Goal: Transaction & Acquisition: Obtain resource

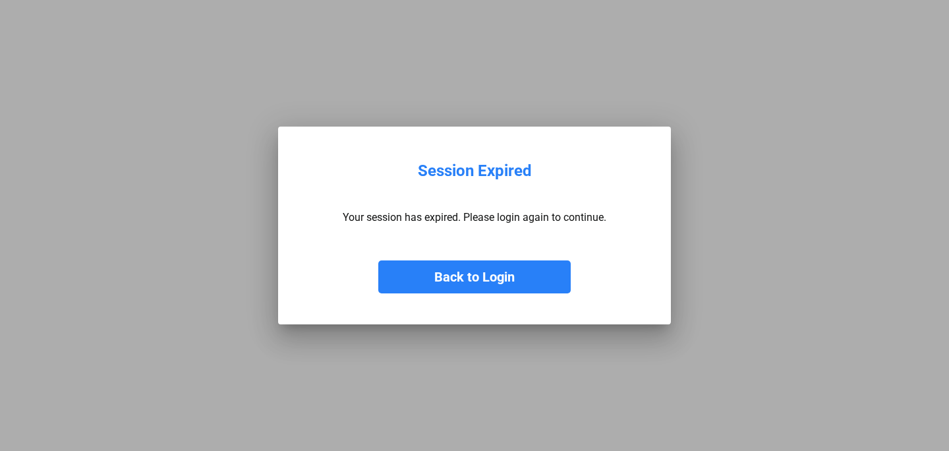
click at [532, 275] on button "Back to Login" at bounding box center [474, 276] width 192 height 33
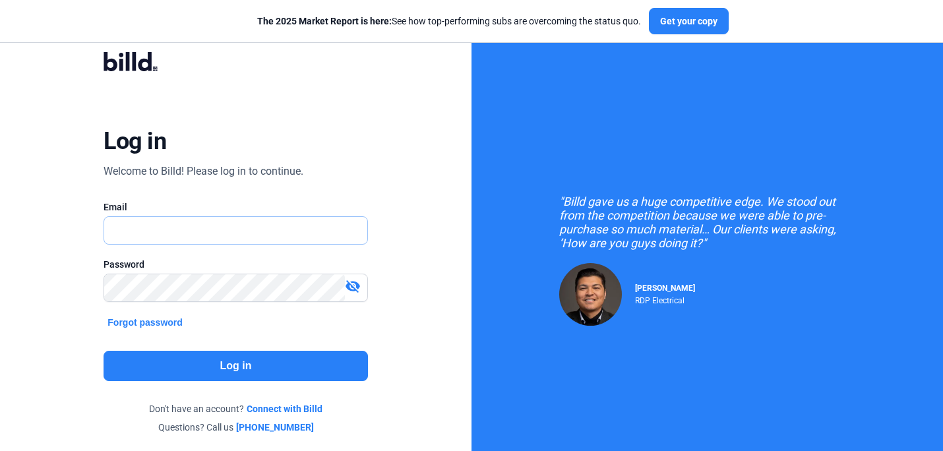
type input "[PERSON_NAME][EMAIL_ADDRESS][DOMAIN_NAME]"
click at [239, 357] on button "Log in" at bounding box center [235, 366] width 264 height 30
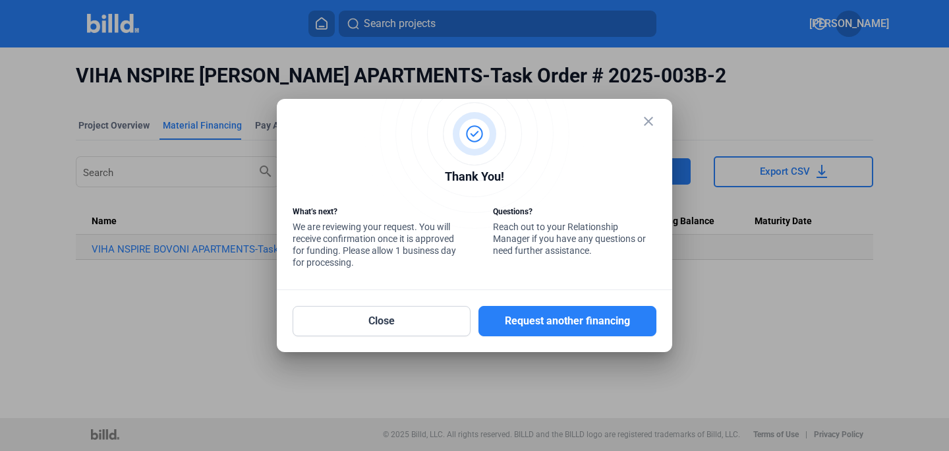
click at [651, 121] on mat-icon "close" at bounding box center [649, 121] width 16 height 16
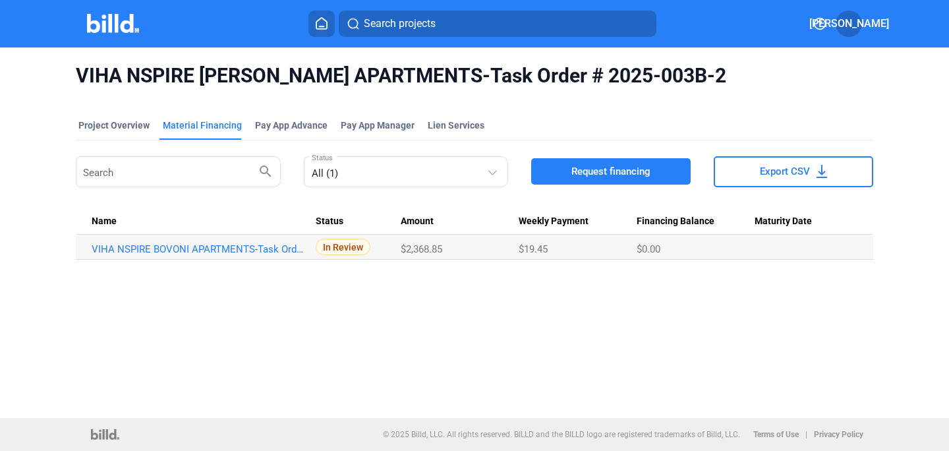
click at [533, 356] on div "VIHA NSPIRE BOVONI APARTMENTS-Task Order # 2025-003B-2 Project Overview Materia…" at bounding box center [474, 232] width 949 height 370
click at [523, 355] on div "VIHA NSPIRE BOVONI APARTMENTS-Task Order # 2025-003B-2 Project Overview Materia…" at bounding box center [474, 232] width 949 height 370
click at [566, 322] on div "VIHA NSPIRE BOVONI APARTMENTS-Task Order # 2025-003B-2 Project Overview Materia…" at bounding box center [474, 232] width 949 height 370
click at [324, 25] on icon at bounding box center [321, 23] width 13 height 13
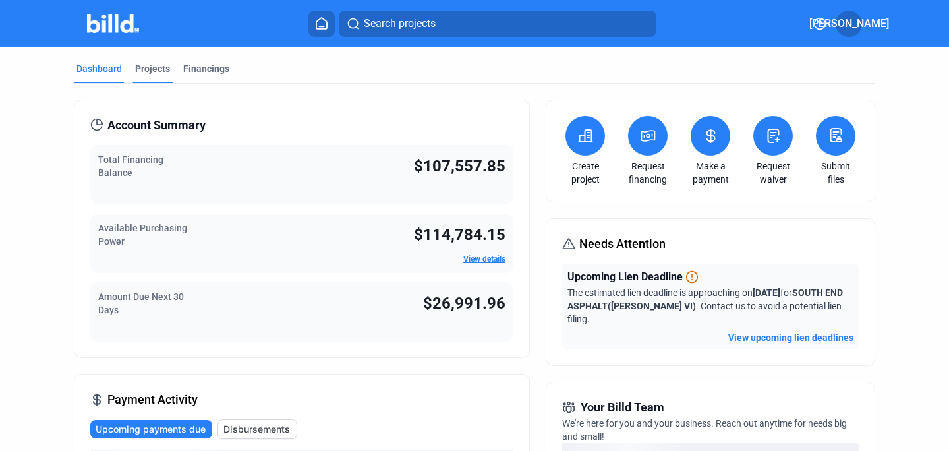
click at [150, 69] on div "Projects" at bounding box center [152, 68] width 35 height 13
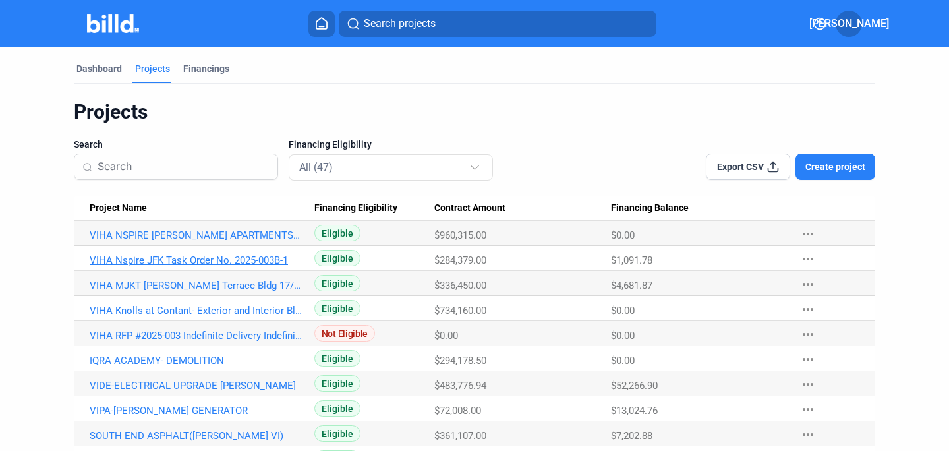
click at [263, 241] on link "VIHA Nspire JFK Task Order No. 2025-003B-1" at bounding box center [196, 235] width 213 height 12
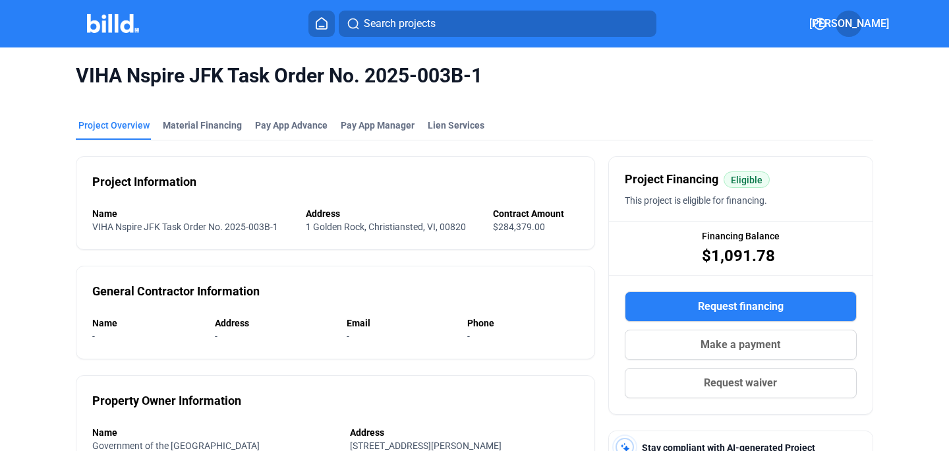
click at [722, 305] on span "Request financing" at bounding box center [741, 307] width 86 height 16
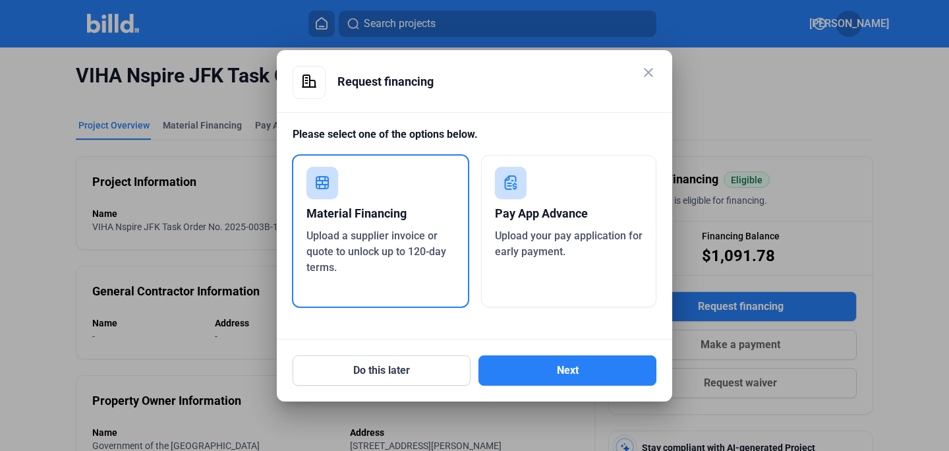
click at [647, 71] on mat-icon "close" at bounding box center [649, 73] width 16 height 16
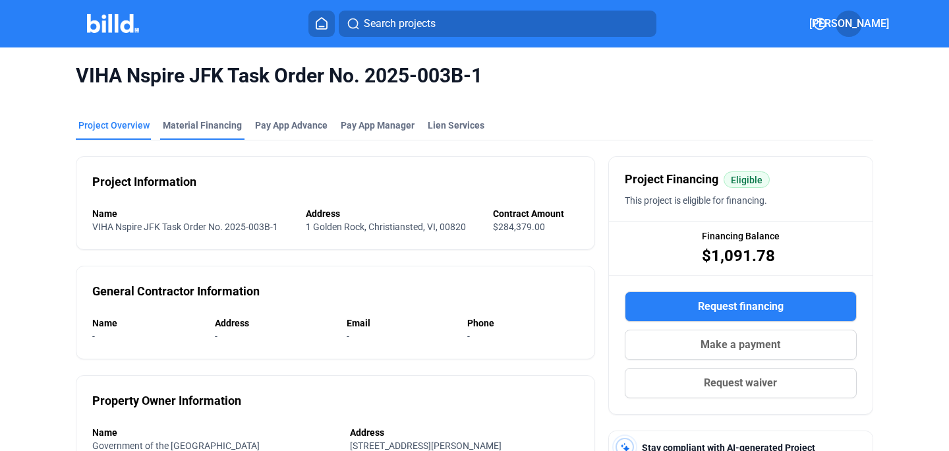
click at [203, 120] on div "Material Financing" at bounding box center [202, 125] width 79 height 13
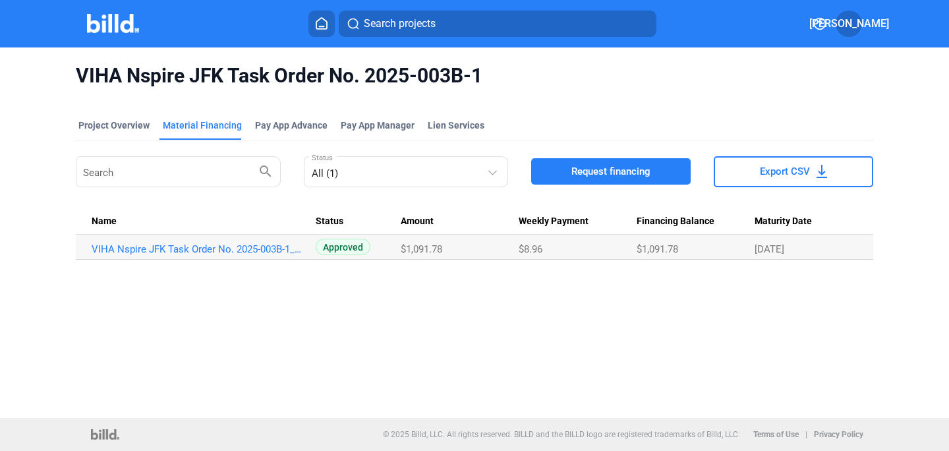
click at [602, 167] on span "Request financing" at bounding box center [610, 171] width 79 height 13
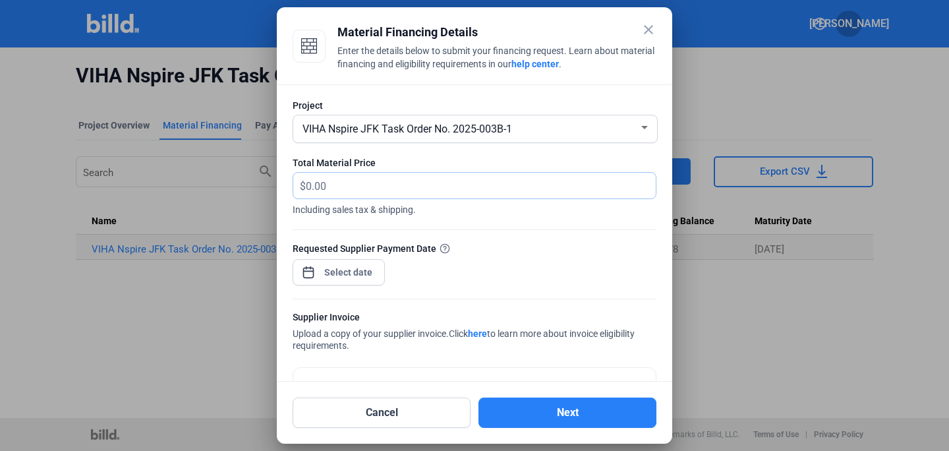
click at [341, 187] on input "text" at bounding box center [473, 186] width 335 height 26
paste input "2,608.00"
type input "2,608.00"
click at [309, 272] on span "Open calendar" at bounding box center [309, 266] width 32 height 32
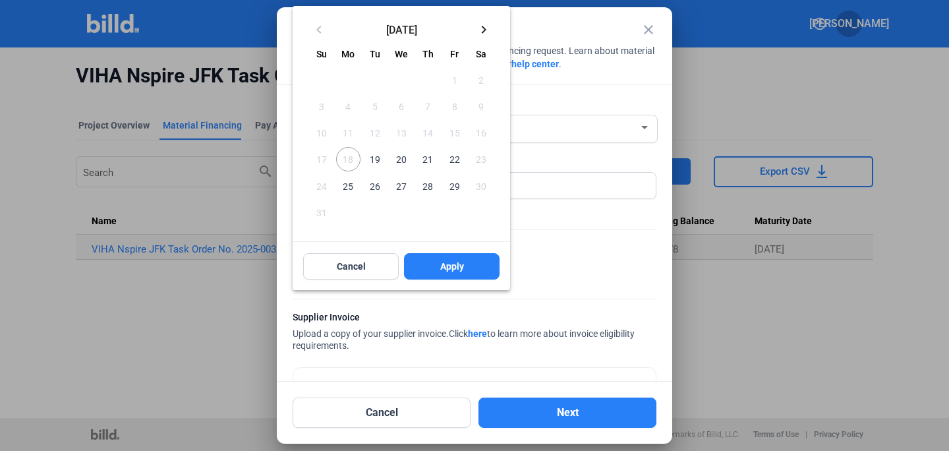
click at [373, 158] on span "19" at bounding box center [375, 159] width 24 height 24
click at [436, 262] on button "Apply" at bounding box center [452, 266] width 96 height 26
type input "[DATE]"
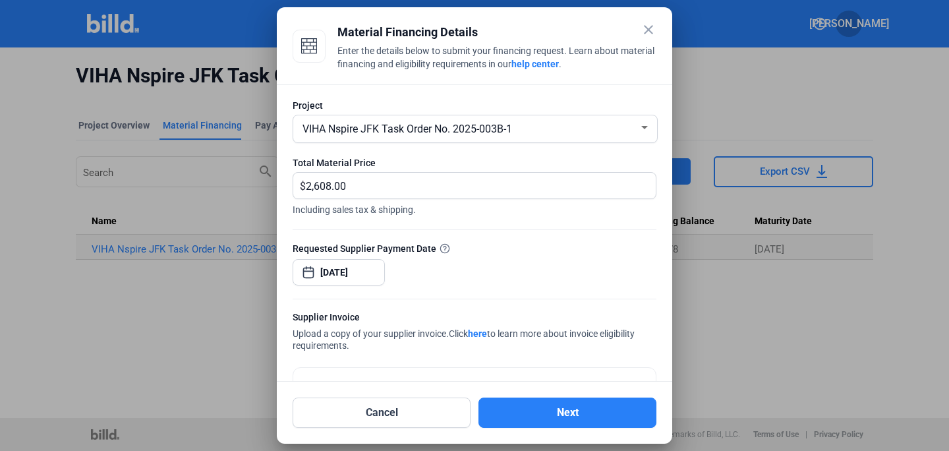
click at [485, 332] on link "here" at bounding box center [477, 333] width 19 height 11
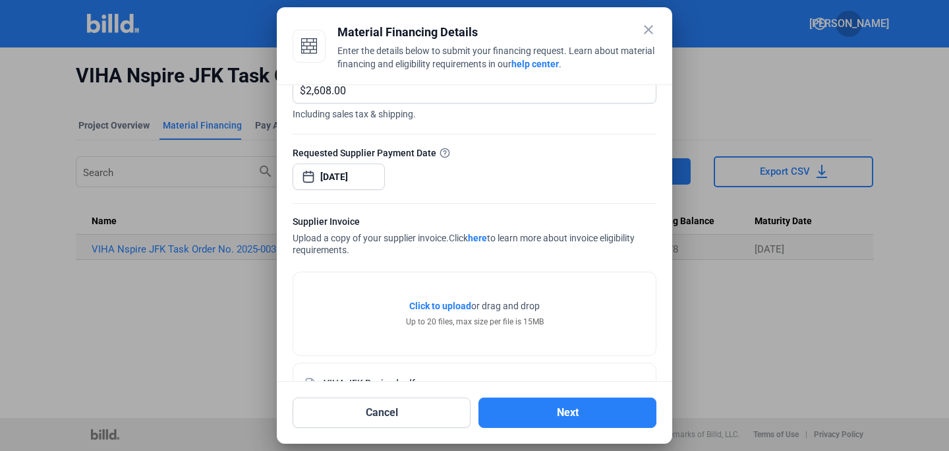
scroll to position [140, 0]
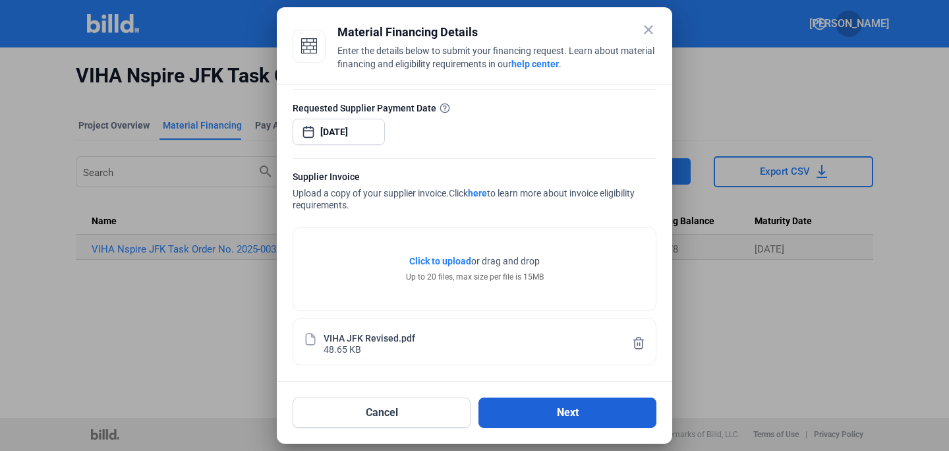
click at [568, 416] on button "Next" at bounding box center [568, 412] width 178 height 30
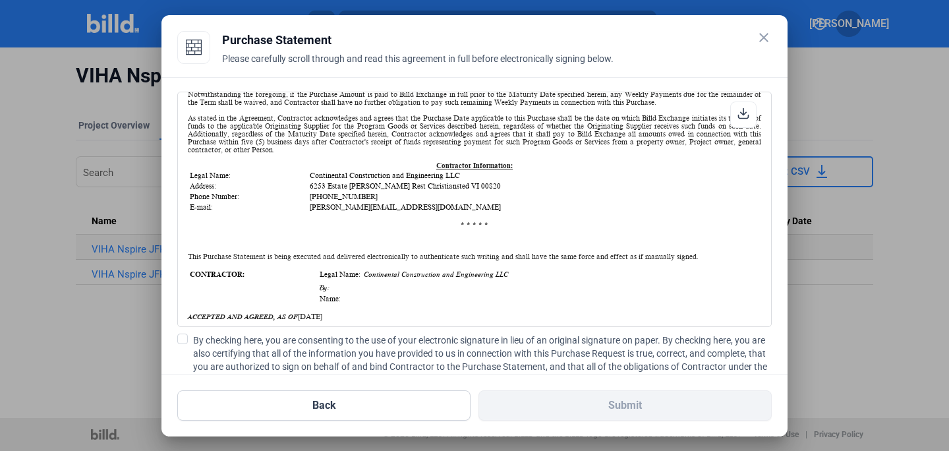
scroll to position [287, 0]
click at [184, 341] on span at bounding box center [182, 339] width 11 height 11
click at [0, 0] on input "By checking here, you are consenting to the use of your electronic signature in…" at bounding box center [0, 0] width 0 height 0
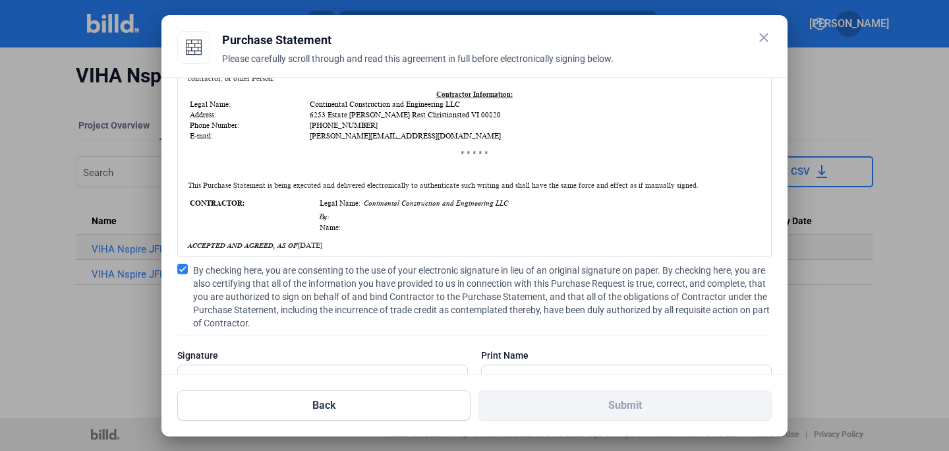
scroll to position [118, 0]
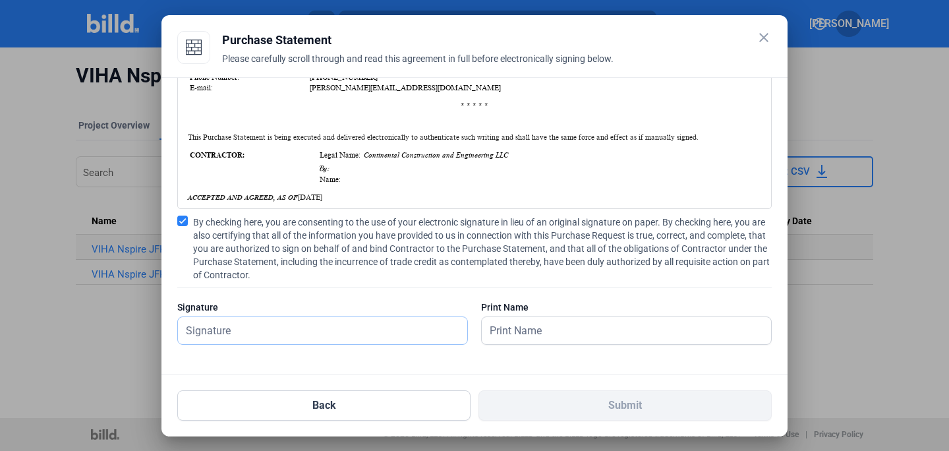
click at [286, 332] on input "text" at bounding box center [322, 330] width 289 height 27
type input "[PERSON_NAME]"
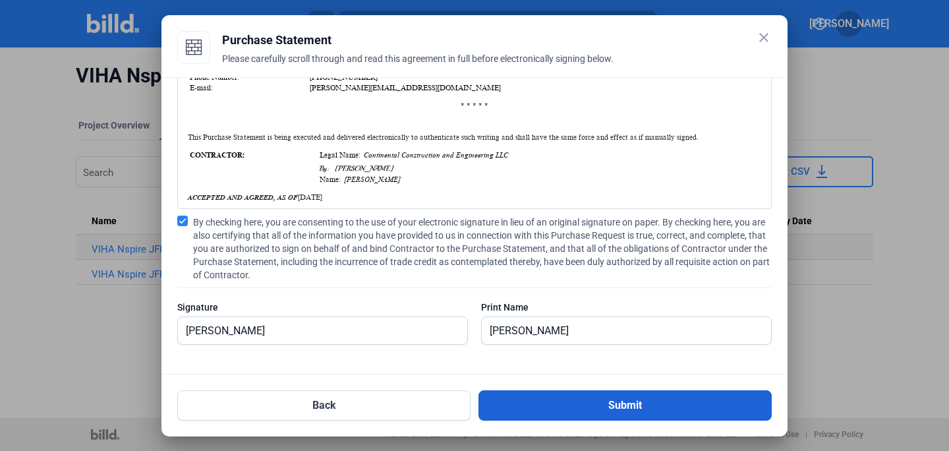
click at [641, 403] on button "Submit" at bounding box center [625, 405] width 293 height 30
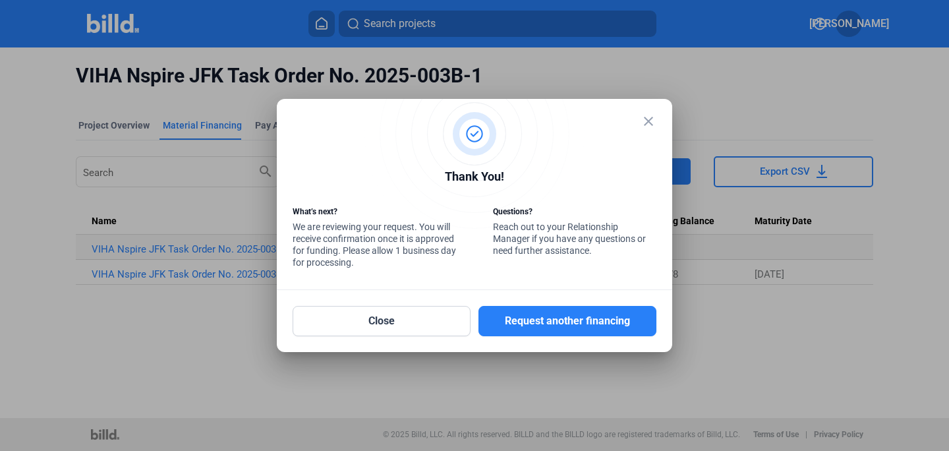
click at [652, 122] on mat-icon "close" at bounding box center [649, 121] width 16 height 16
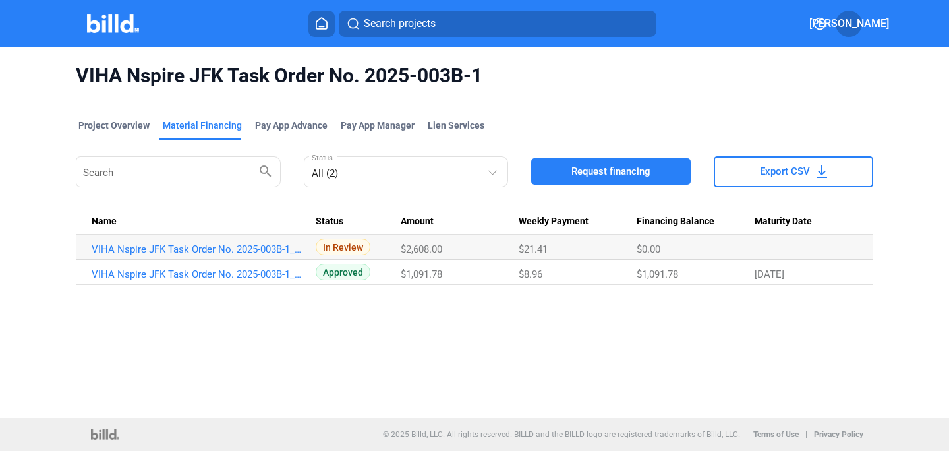
drag, startPoint x: 77, startPoint y: 72, endPoint x: 488, endPoint y: 80, distance: 411.4
click at [488, 80] on span "VIHA Nspire JFK Task Order No. 2025-003B-1" at bounding box center [475, 75] width 798 height 25
copy span "VIHA Nspire JFK Task Order No. 2025-003B-1"
